Goal: Check status: Check status

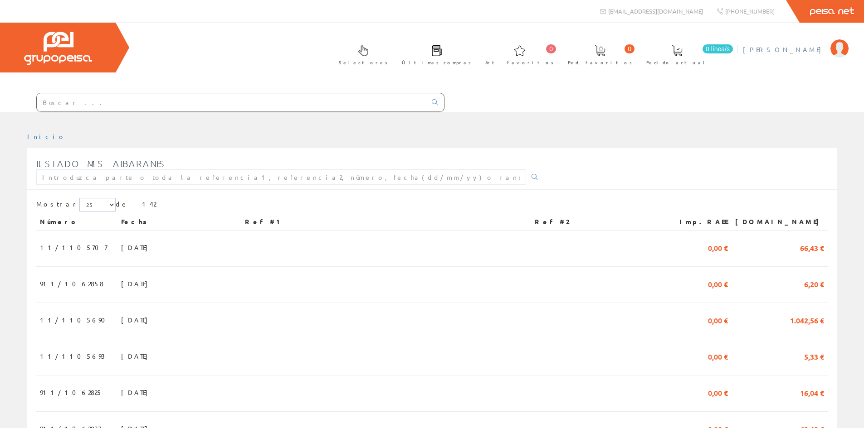
click at [810, 51] on span "[PERSON_NAME]" at bounding box center [784, 49] width 83 height 9
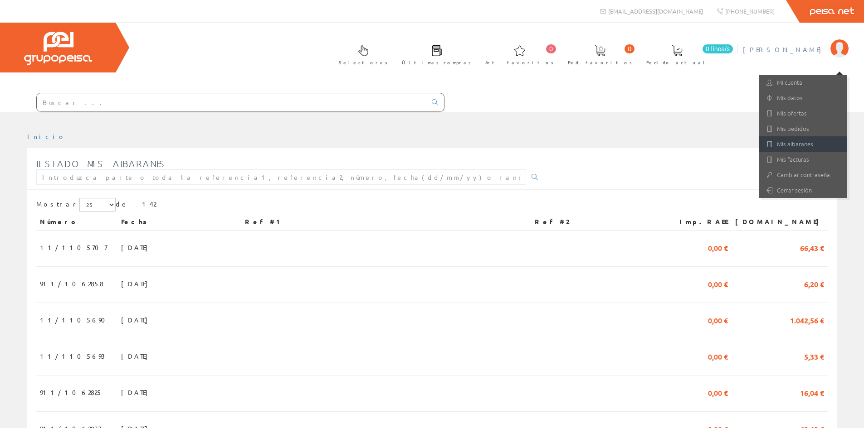
click at [802, 141] on link "Mis albaranes" at bounding box center [803, 143] width 88 height 15
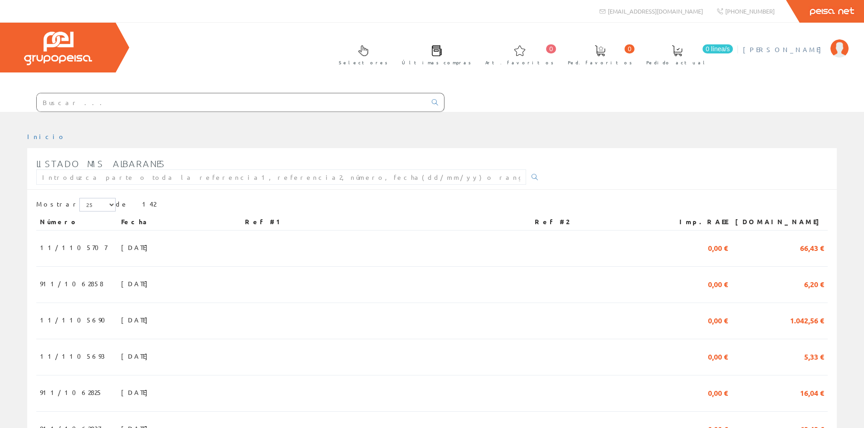
click at [803, 47] on span "[PERSON_NAME]" at bounding box center [784, 49] width 83 height 9
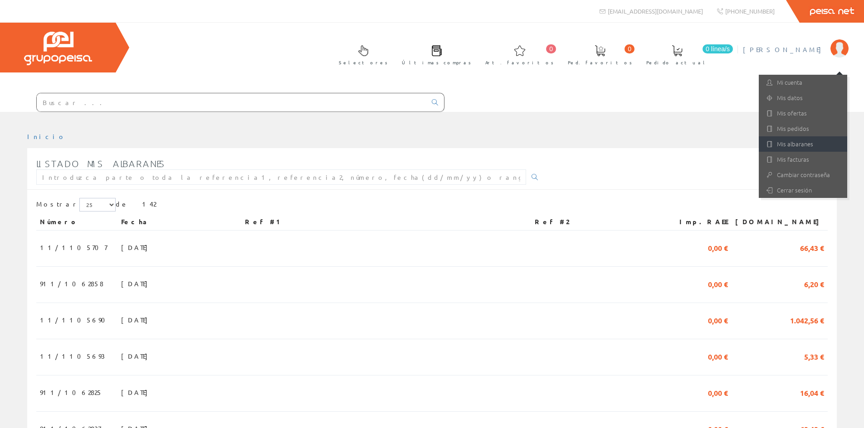
click at [785, 149] on link "Mis albaranes" at bounding box center [803, 143] width 88 height 15
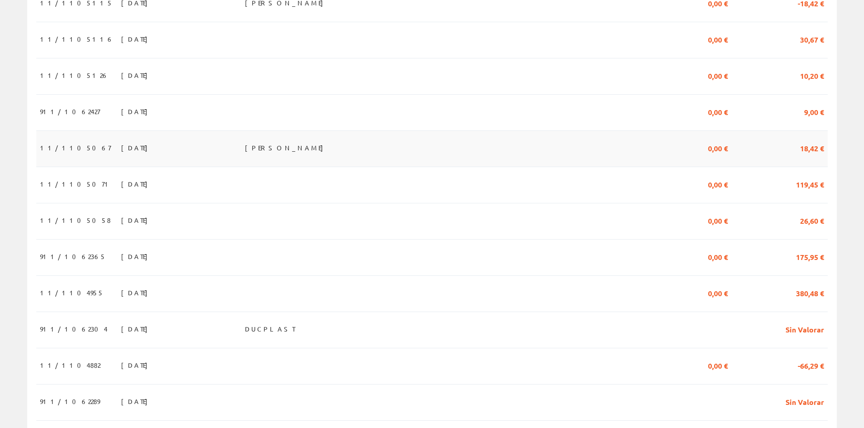
scroll to position [776, 0]
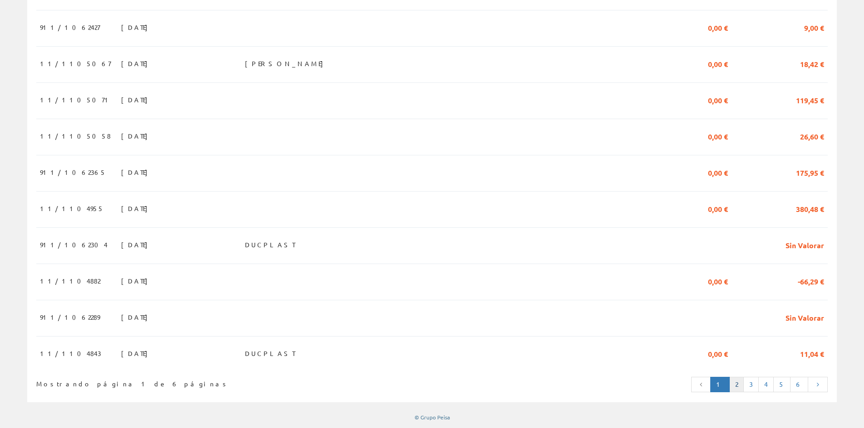
click at [744, 385] on link "2" at bounding box center [736, 384] width 15 height 15
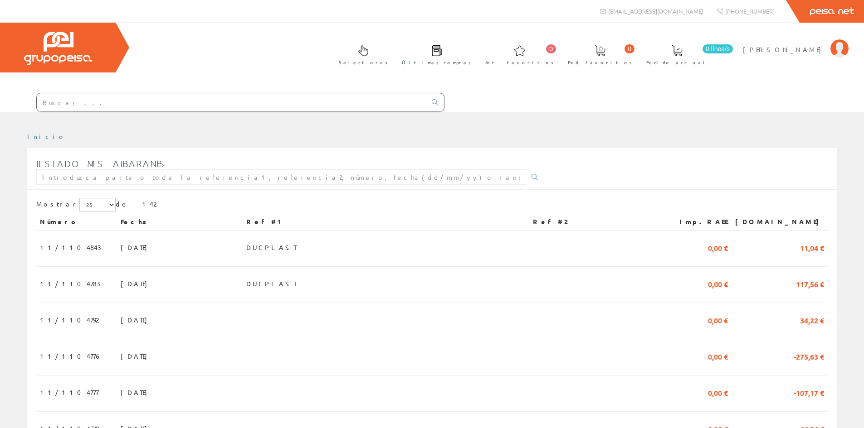
click at [61, 103] on input "text" at bounding box center [231, 102] width 389 height 18
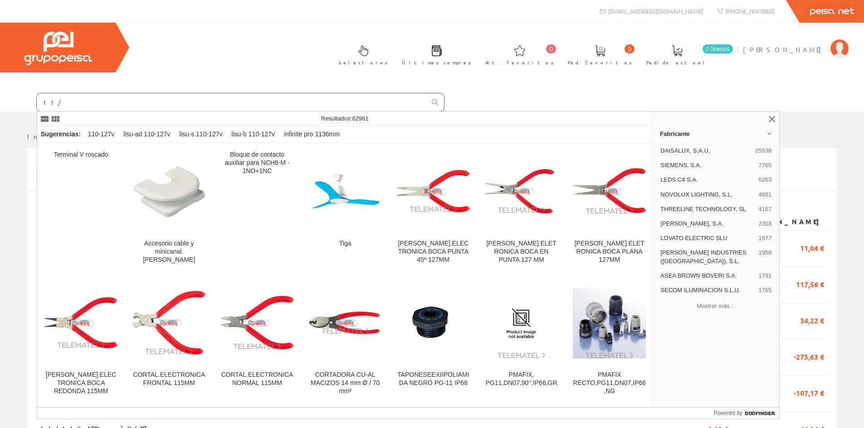
type input "11/"
click at [809, 45] on span "[PERSON_NAME]" at bounding box center [784, 49] width 83 height 9
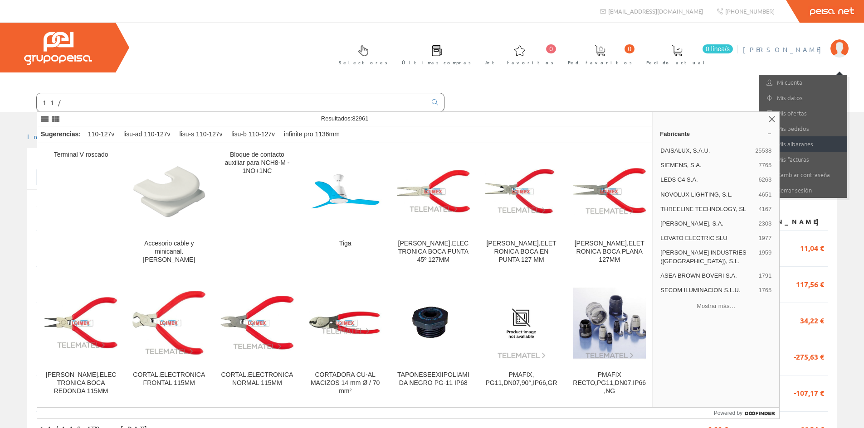
click at [799, 142] on link "Mis albaranes" at bounding box center [803, 143] width 88 height 15
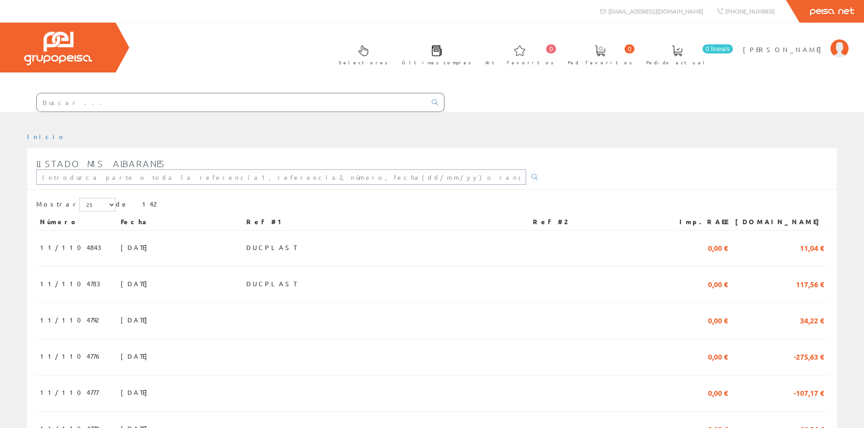
click at [122, 177] on input "text" at bounding box center [281, 177] width 490 height 15
type input "11/1104843"
click at [121, 280] on span "12/08/2025" at bounding box center [136, 283] width 31 height 15
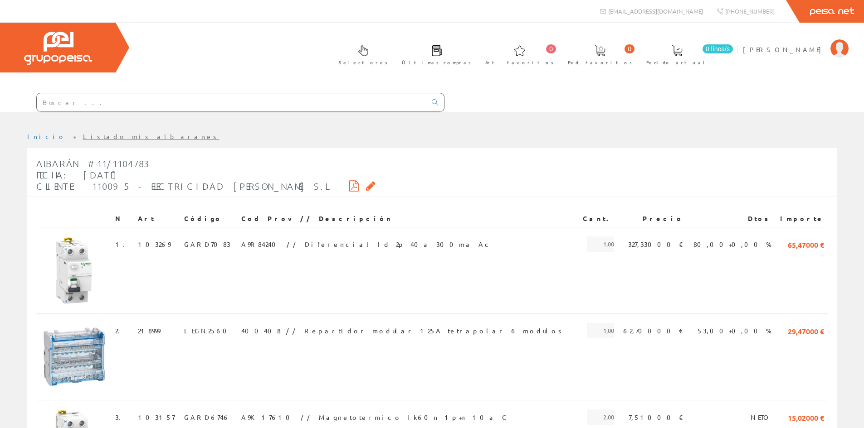
click at [132, 107] on input "text" at bounding box center [231, 102] width 389 height 18
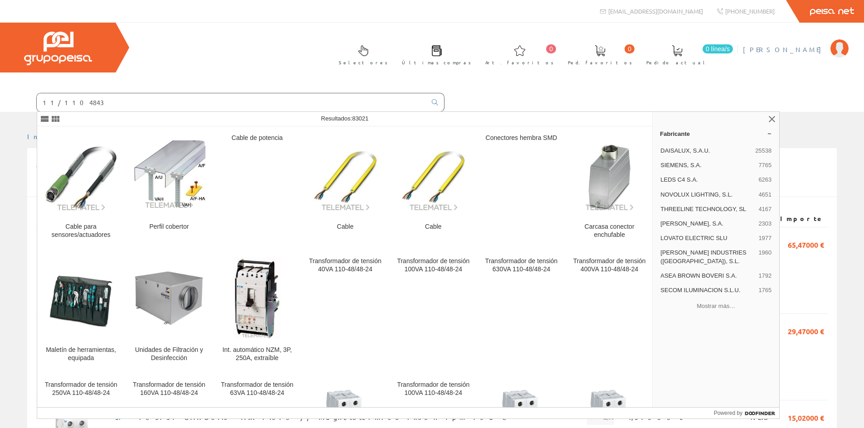
type input "11/1104843"
click at [823, 47] on span "[PERSON_NAME]" at bounding box center [784, 49] width 83 height 9
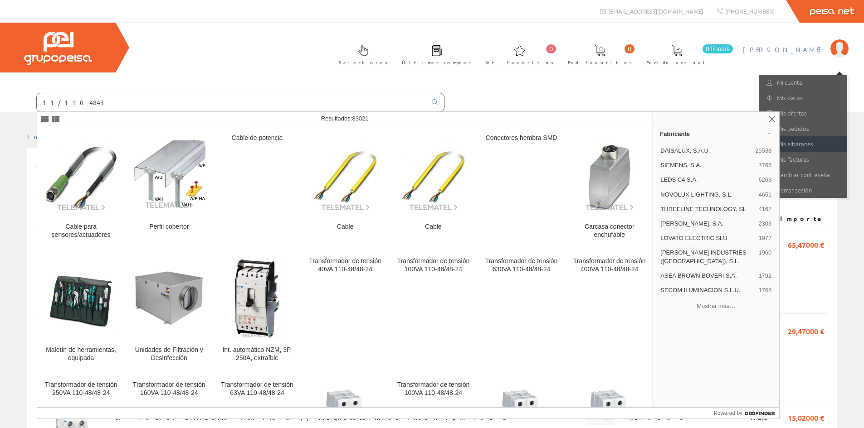
click at [806, 145] on link "Mis albaranes" at bounding box center [803, 143] width 88 height 15
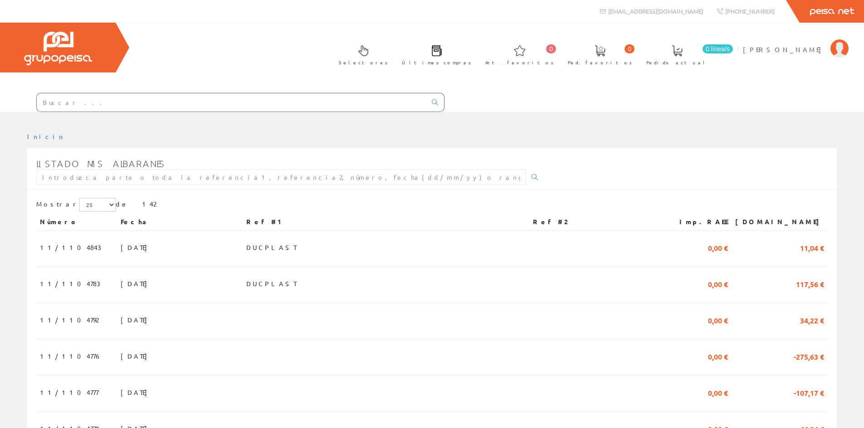
click at [88, 104] on input "text" at bounding box center [231, 102] width 389 height 18
click at [121, 246] on span "14/08/2025" at bounding box center [136, 247] width 31 height 15
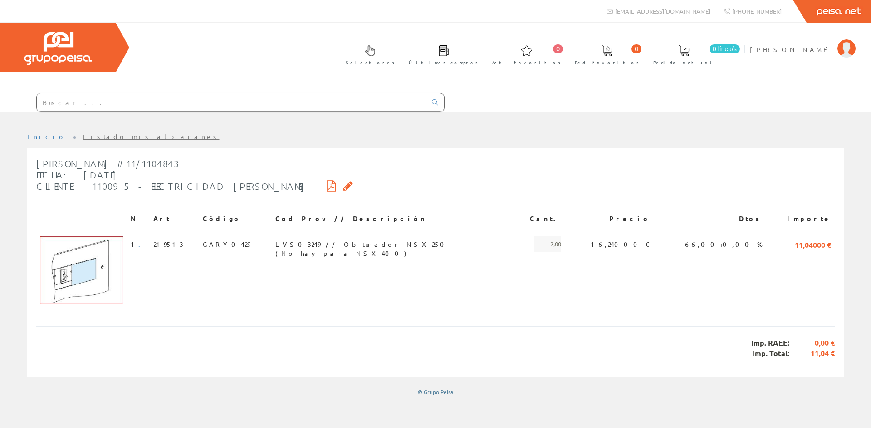
click at [343, 186] on icon at bounding box center [348, 186] width 10 height 6
